Goal: Transaction & Acquisition: Purchase product/service

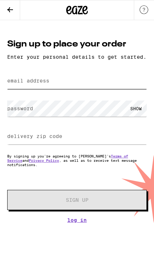
click at [135, 89] on input "email address" at bounding box center [77, 81] width 140 height 16
click at [10, 7] on icon at bounding box center [10, 9] width 9 height 9
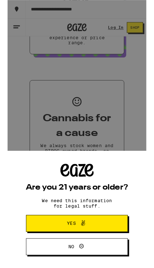
scroll to position [355, 0]
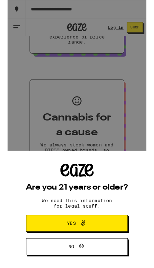
click at [144, 140] on div "Are you 21 years or older? We need this information for legal stuff. Yes No" at bounding box center [77, 149] width 154 height 298
click at [142, 147] on div "Are you 21 years or older? We need this information for legal stuff. Yes No" at bounding box center [77, 149] width 154 height 298
click at [119, 244] on button "Yes" at bounding box center [77, 248] width 113 height 19
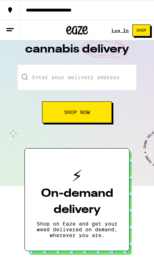
scroll to position [0, 0]
